Goal: Information Seeking & Learning: Find specific fact

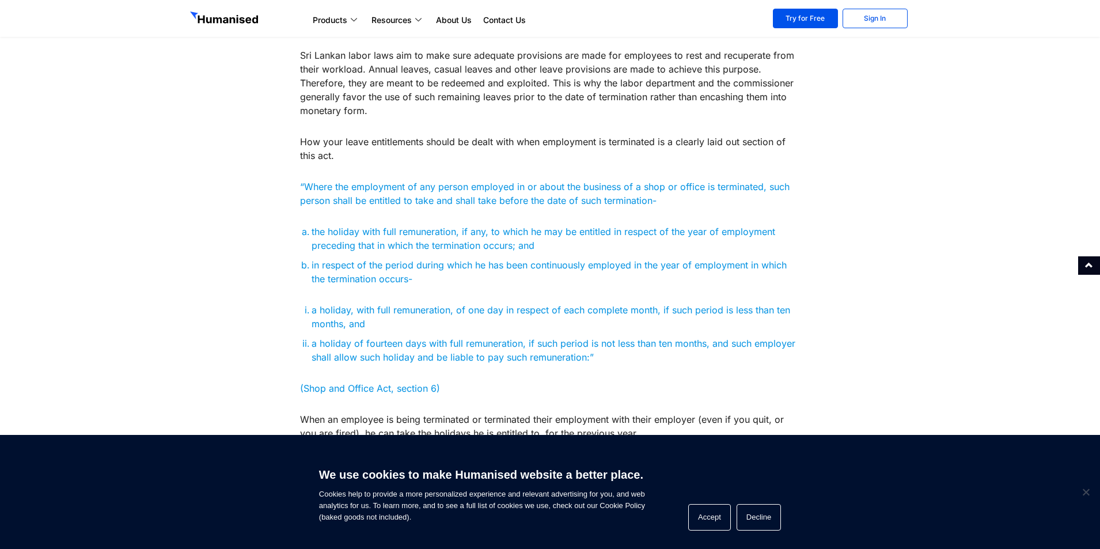
scroll to position [576, 0]
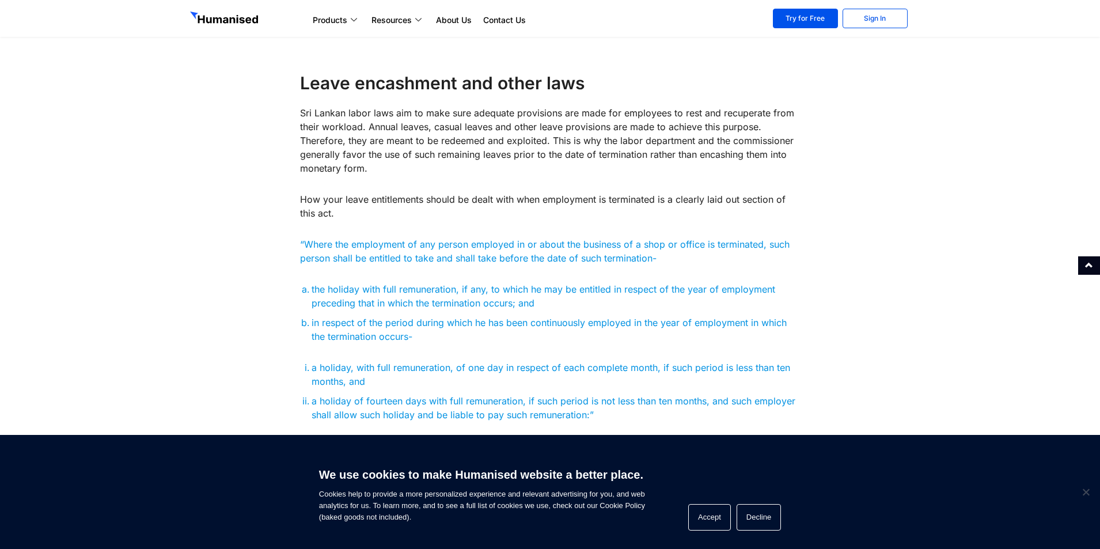
scroll to position [518, 0]
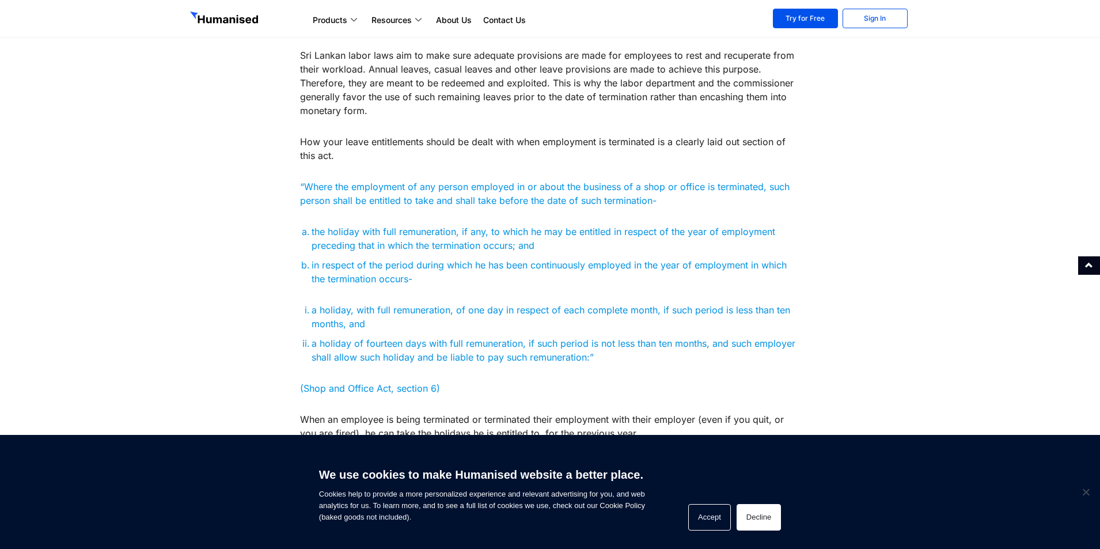
click at [740, 517] on button "Decline" at bounding box center [759, 517] width 44 height 26
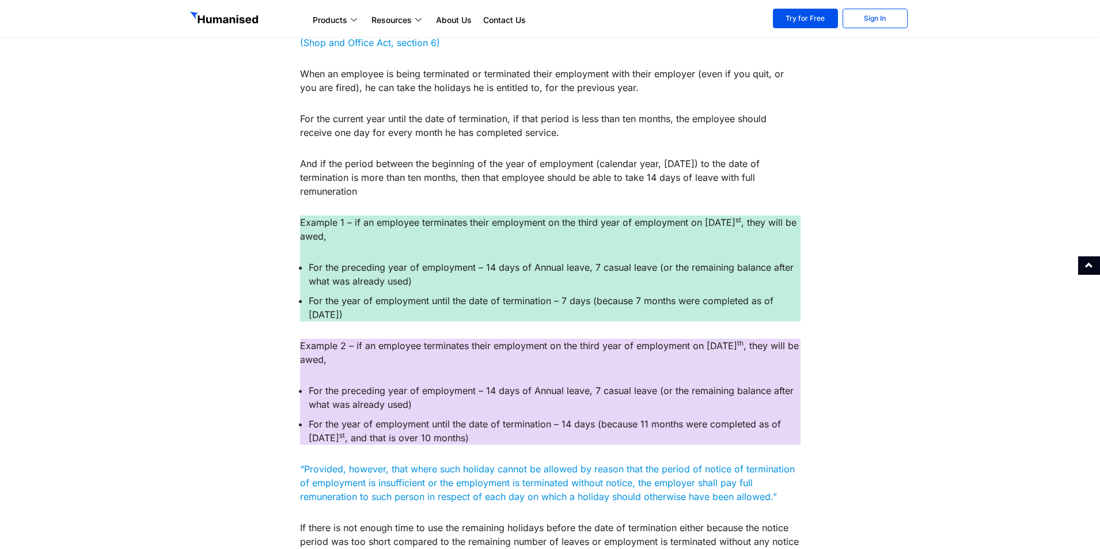
scroll to position [633, 0]
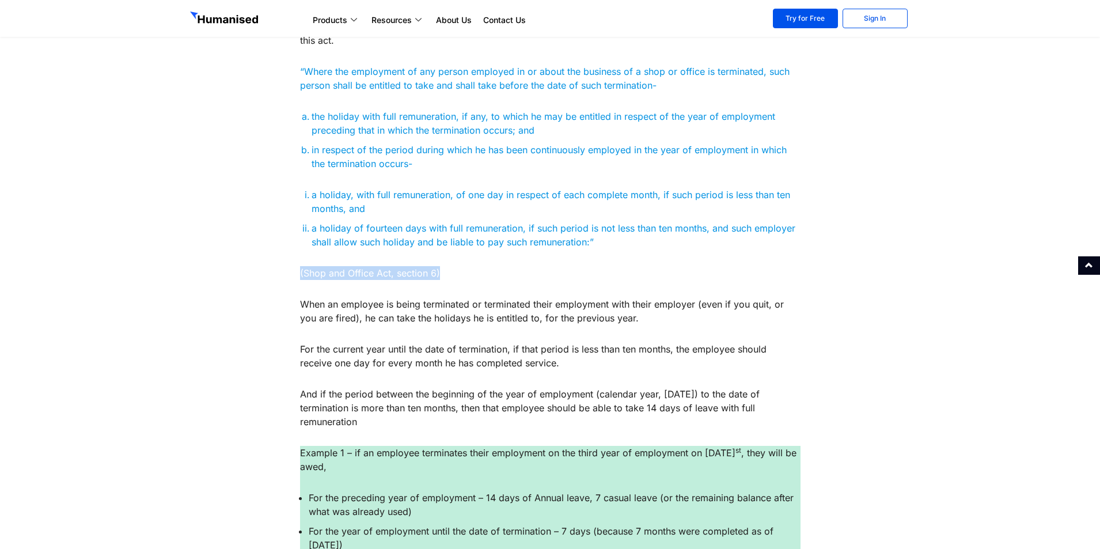
drag, startPoint x: 454, startPoint y: 275, endPoint x: 299, endPoint y: 274, distance: 154.3
click at [300, 274] on p "(Shop and Office Act, section 6)" at bounding box center [550, 273] width 500 height 14
copy p "(Shop and Office Act, section 6)"
